Goal: Task Accomplishment & Management: Use online tool/utility

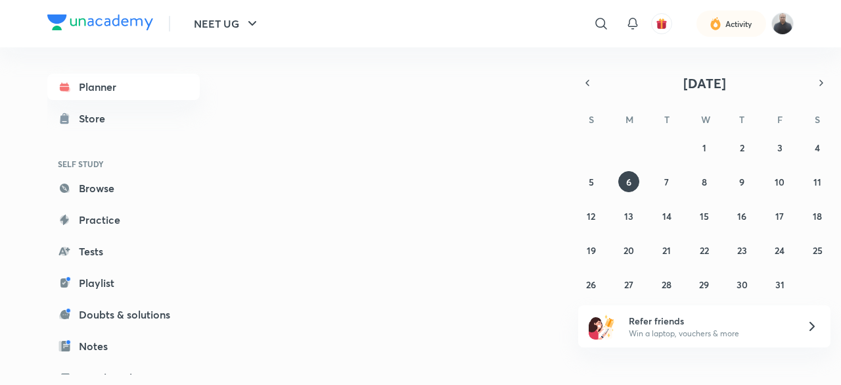
click at [784, 26] on img at bounding box center [783, 23] width 22 height 22
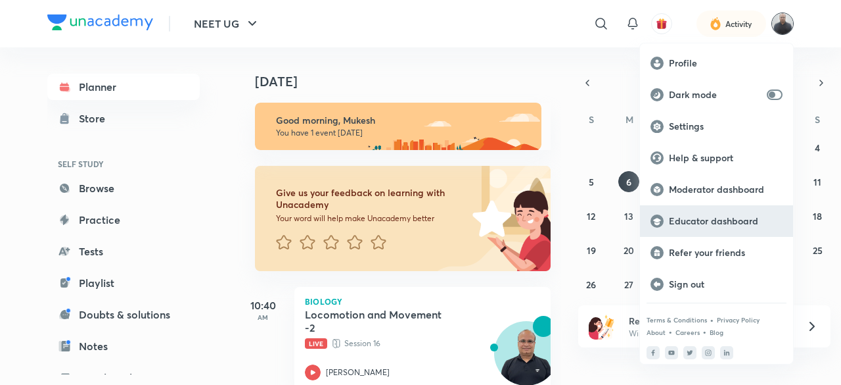
click at [711, 222] on p "Educator dashboard" at bounding box center [726, 221] width 114 height 12
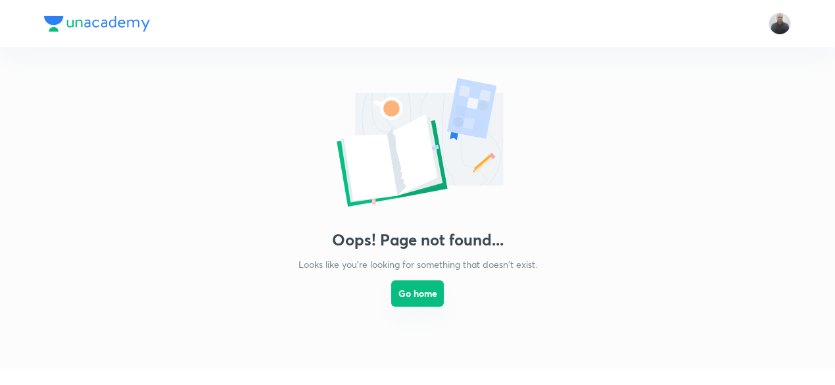
click at [415, 296] on button "Go home" at bounding box center [417, 293] width 53 height 26
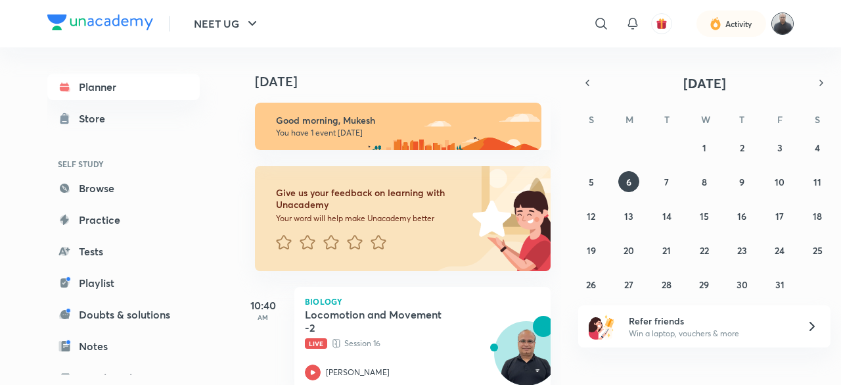
click at [778, 28] on img at bounding box center [783, 23] width 22 height 22
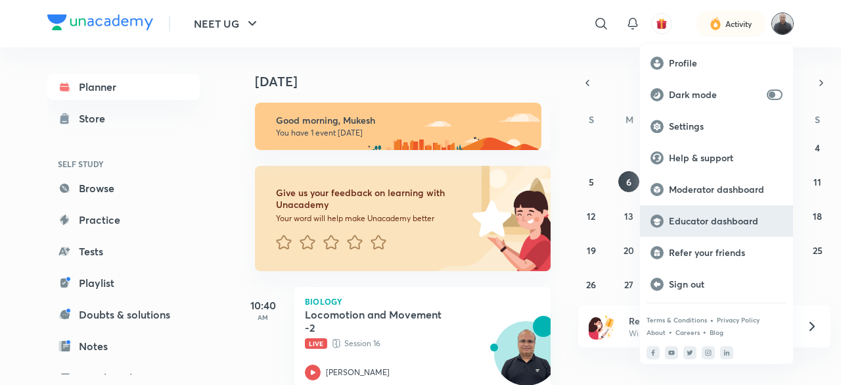
click at [706, 221] on p "Educator dashboard" at bounding box center [726, 221] width 114 height 12
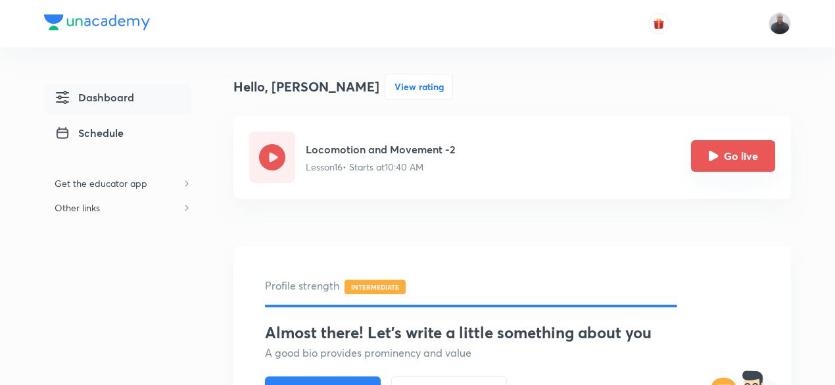
click at [716, 160] on icon "Go live" at bounding box center [713, 156] width 11 height 11
